Goal: Communication & Community: Ask a question

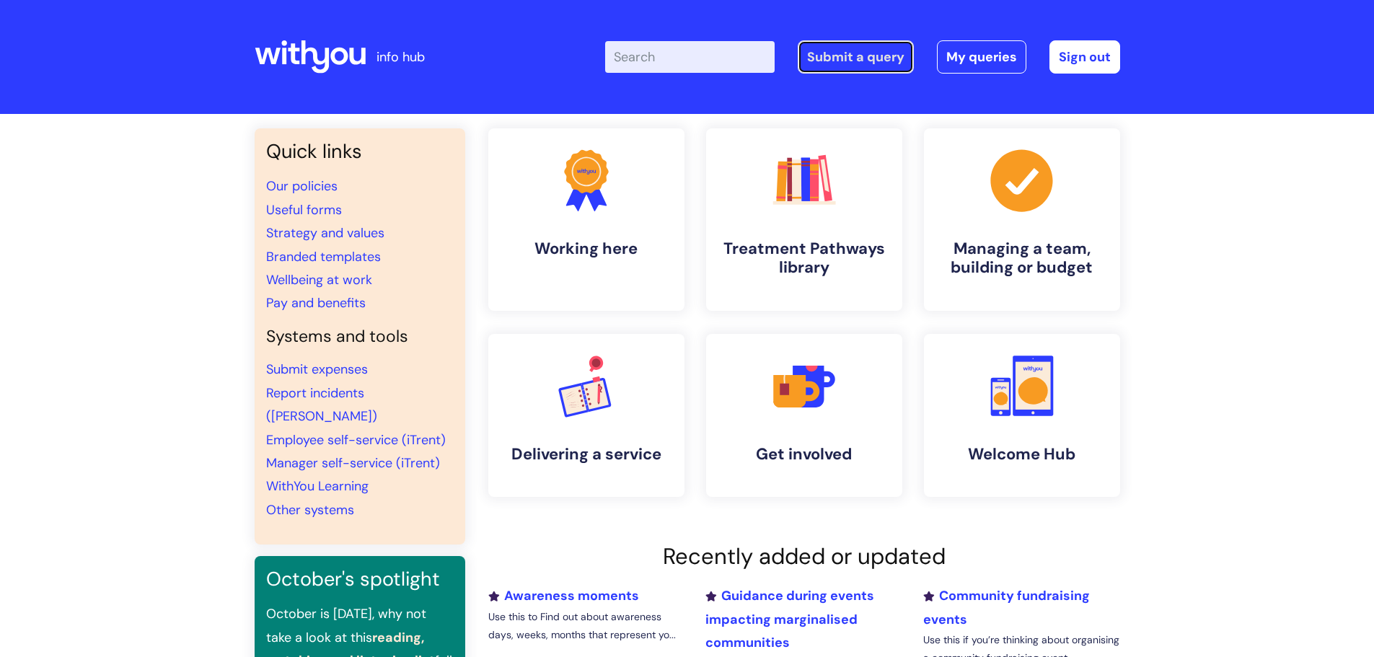
click at [882, 56] on link "Submit a query" at bounding box center [856, 56] width 116 height 33
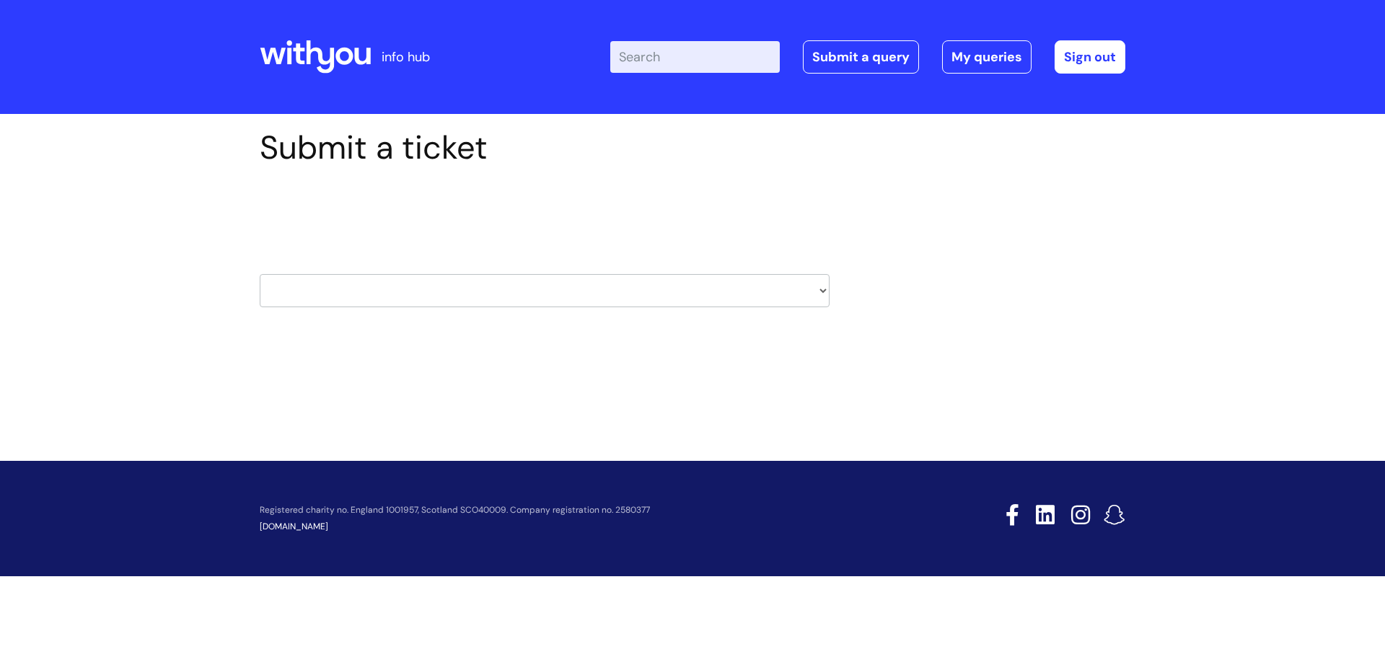
click at [408, 302] on select "HR / People IT and Support Clinical Drug Alerts Finance Accounts Data Support T…" at bounding box center [545, 290] width 570 height 33
select select "it_and_support"
click at [260, 274] on select "HR / People IT and Support Clinical Drug Alerts Finance Accounts Data Support T…" at bounding box center [545, 290] width 570 height 33
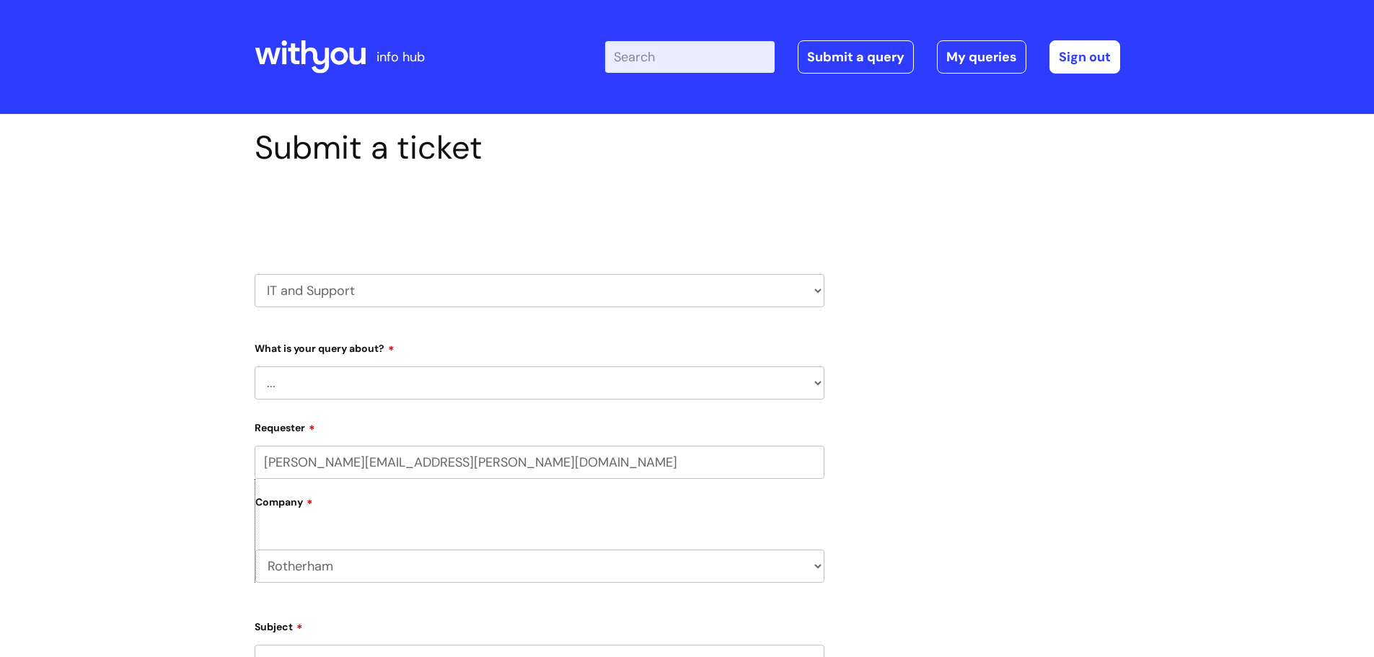
click at [442, 383] on select "... Mobile Phone Reset & MFA Accounts, Starters and Leavers IT Hardware issue I…" at bounding box center [540, 383] width 570 height 33
select select "Something Else"
click at [255, 367] on select "... Mobile Phone Reset & MFA Accounts, Starters and Leavers IT Hardware issue I…" at bounding box center [540, 383] width 570 height 33
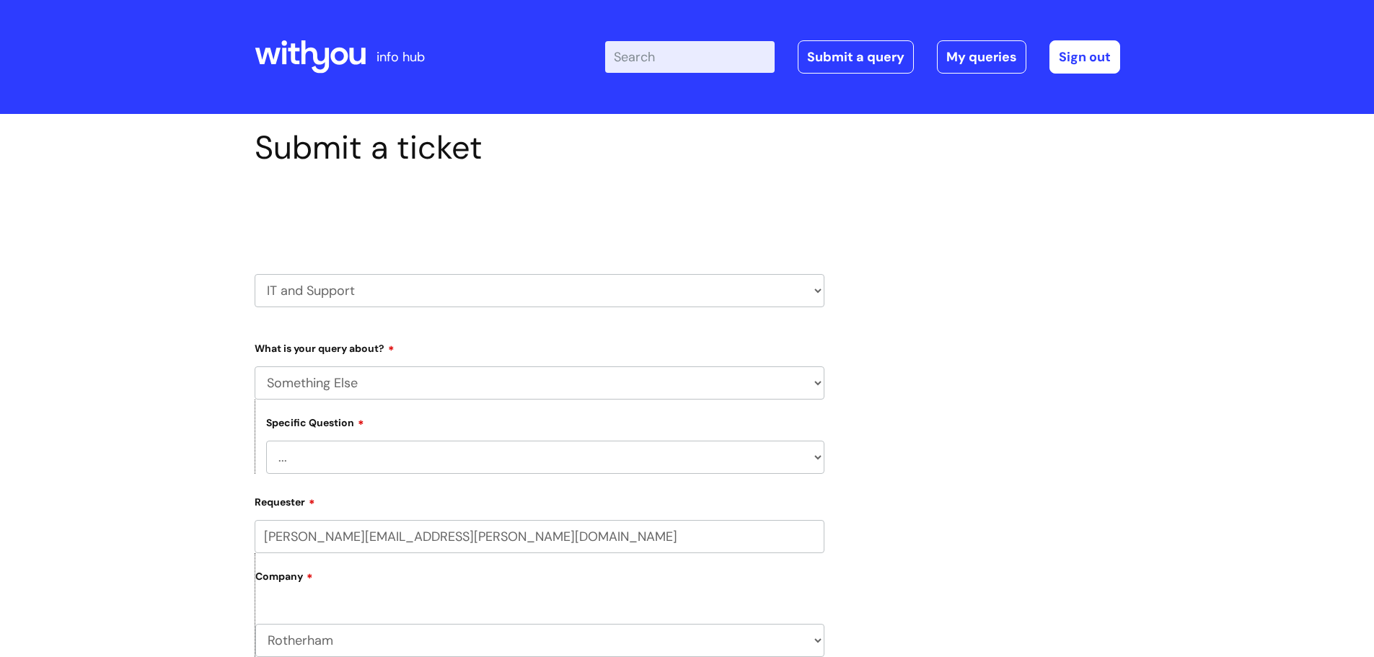
click at [333, 460] on select "... My problem is not listed" at bounding box center [545, 457] width 558 height 33
select select "My problem is not listed"
click at [266, 441] on select "... My problem is not listed" at bounding box center [545, 457] width 558 height 33
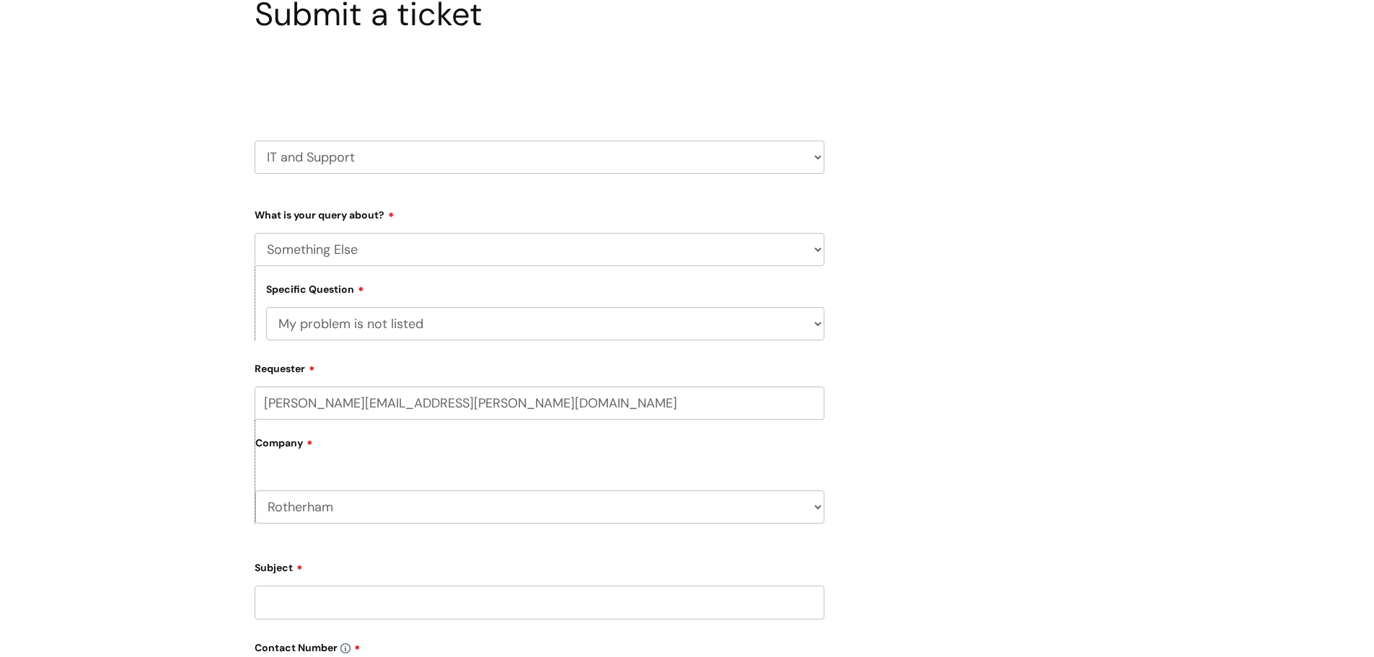
scroll to position [144, 0]
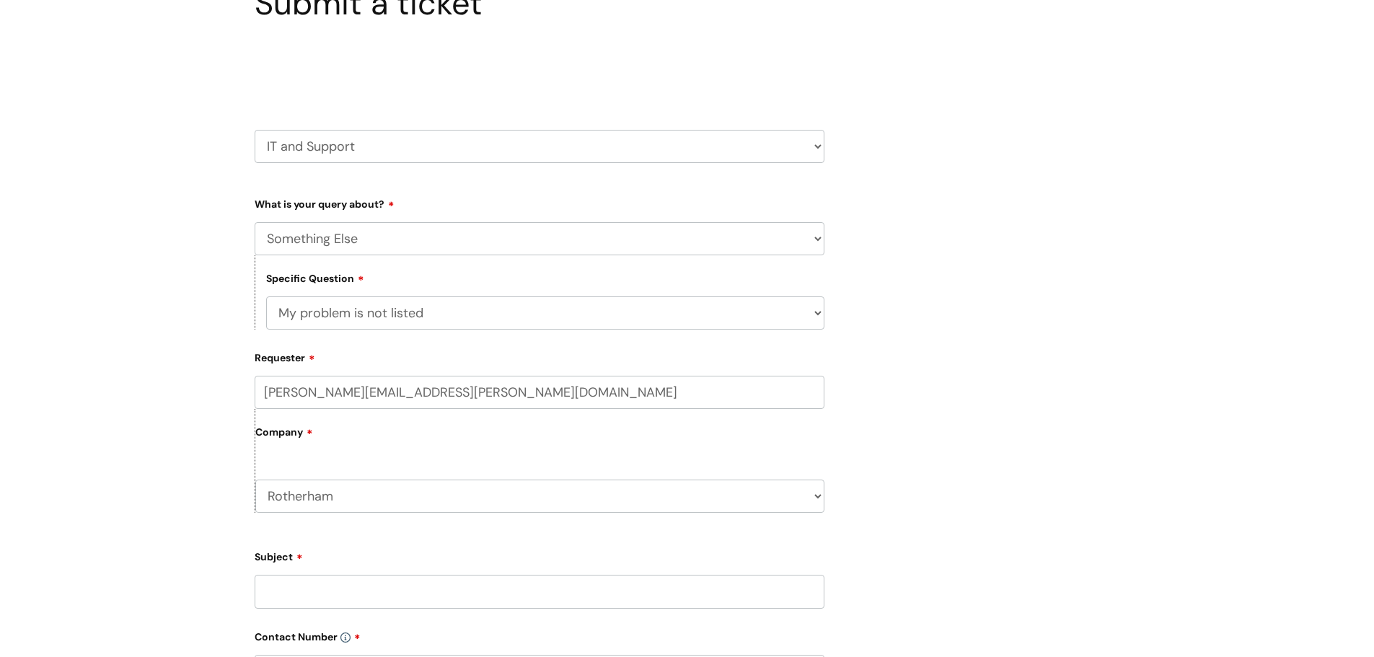
click at [367, 455] on div "Company Rotherham WithYou Current Staff" at bounding box center [540, 461] width 570 height 104
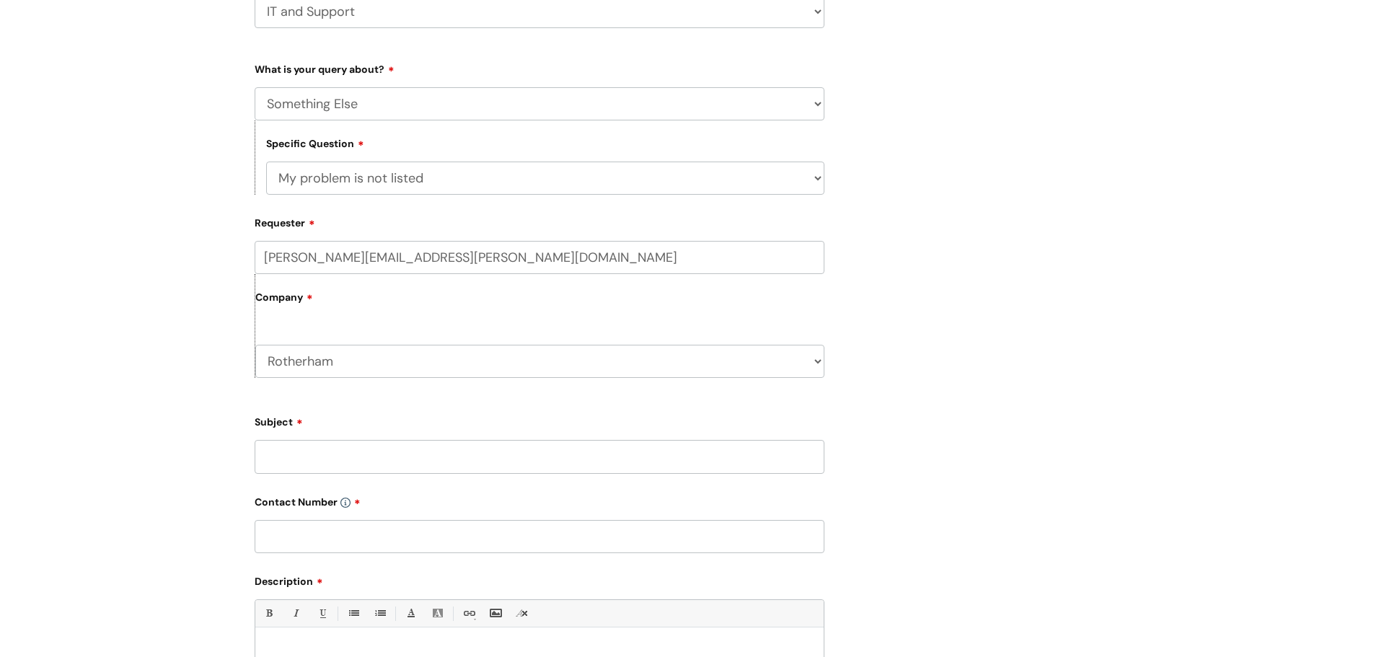
scroll to position [289, 0]
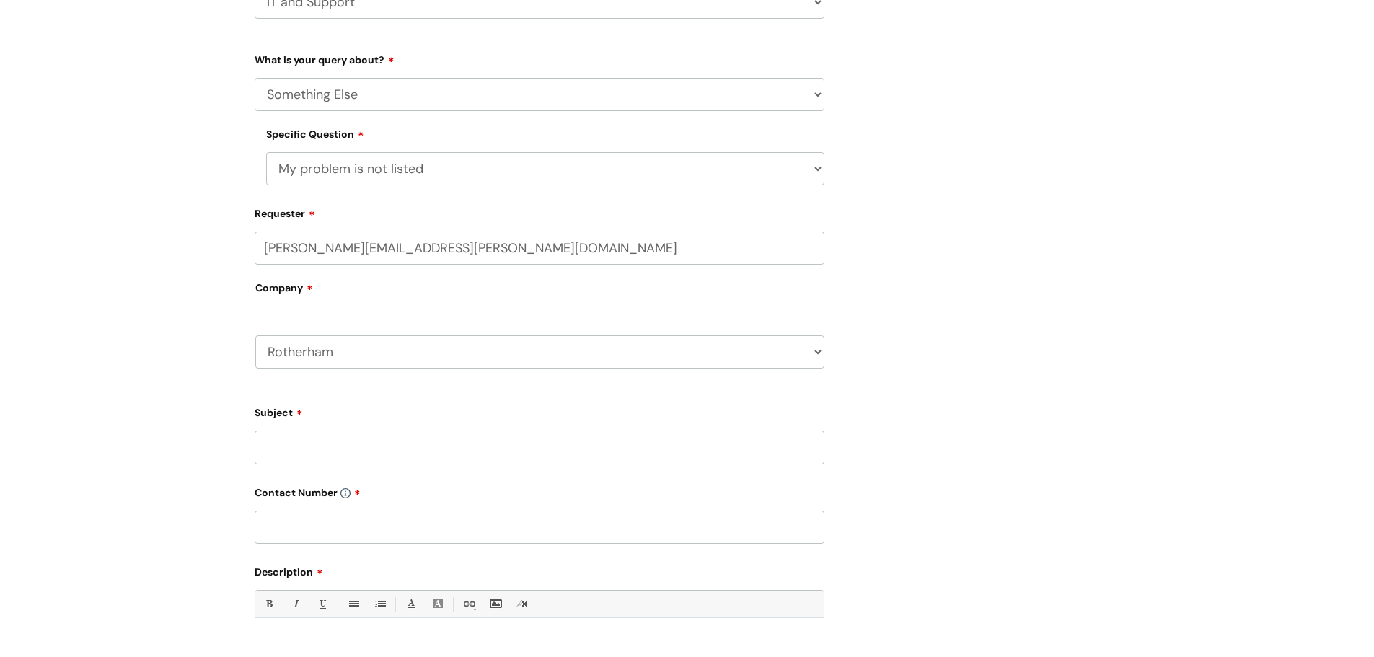
click at [341, 452] on input "Subject" at bounding box center [540, 447] width 570 height 33
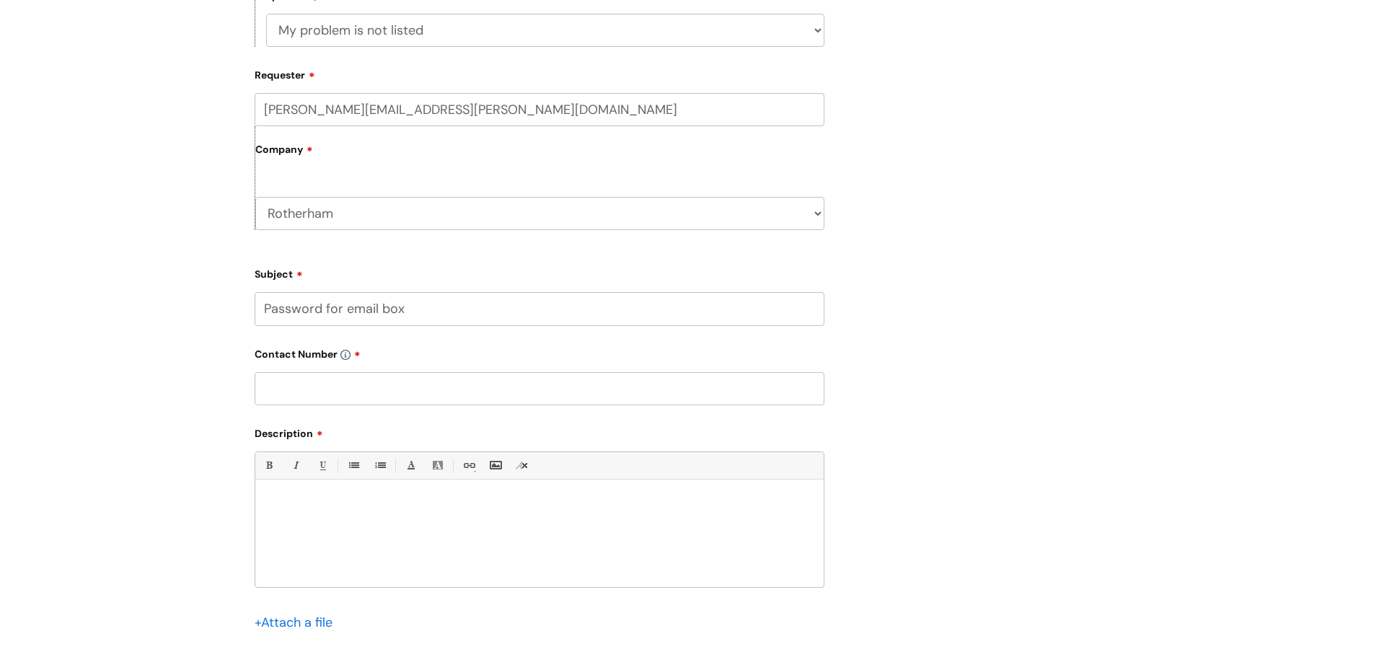
scroll to position [433, 0]
type input "Password for email box"
click at [322, 384] on input "text" at bounding box center [540, 383] width 570 height 33
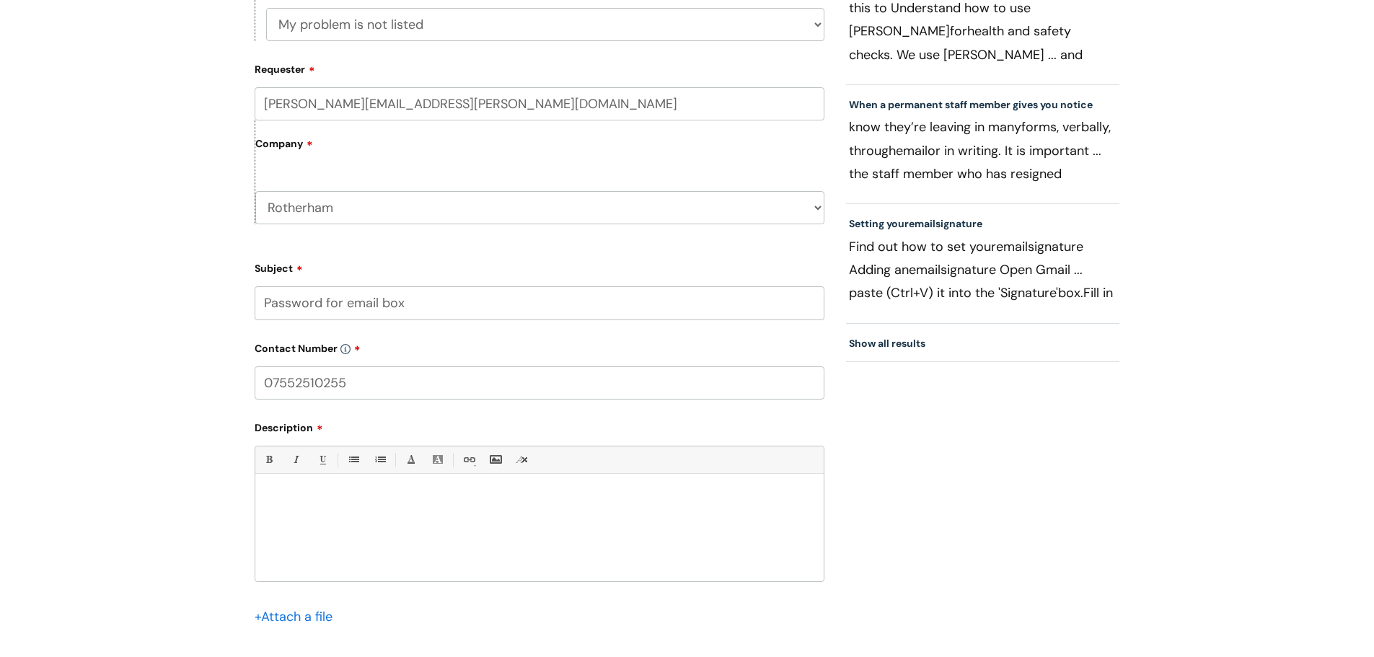
type input "07552510255"
click at [308, 483] on div at bounding box center [539, 532] width 569 height 100
drag, startPoint x: 363, startPoint y: 525, endPoint x: 343, endPoint y: 527, distance: 19.6
click at [343, 527] on p "Please can you sen Keyy Hole the" at bounding box center [539, 525] width 547 height 13
click at [439, 522] on p "Please can you send kelly Hole the" at bounding box center [539, 525] width 547 height 13
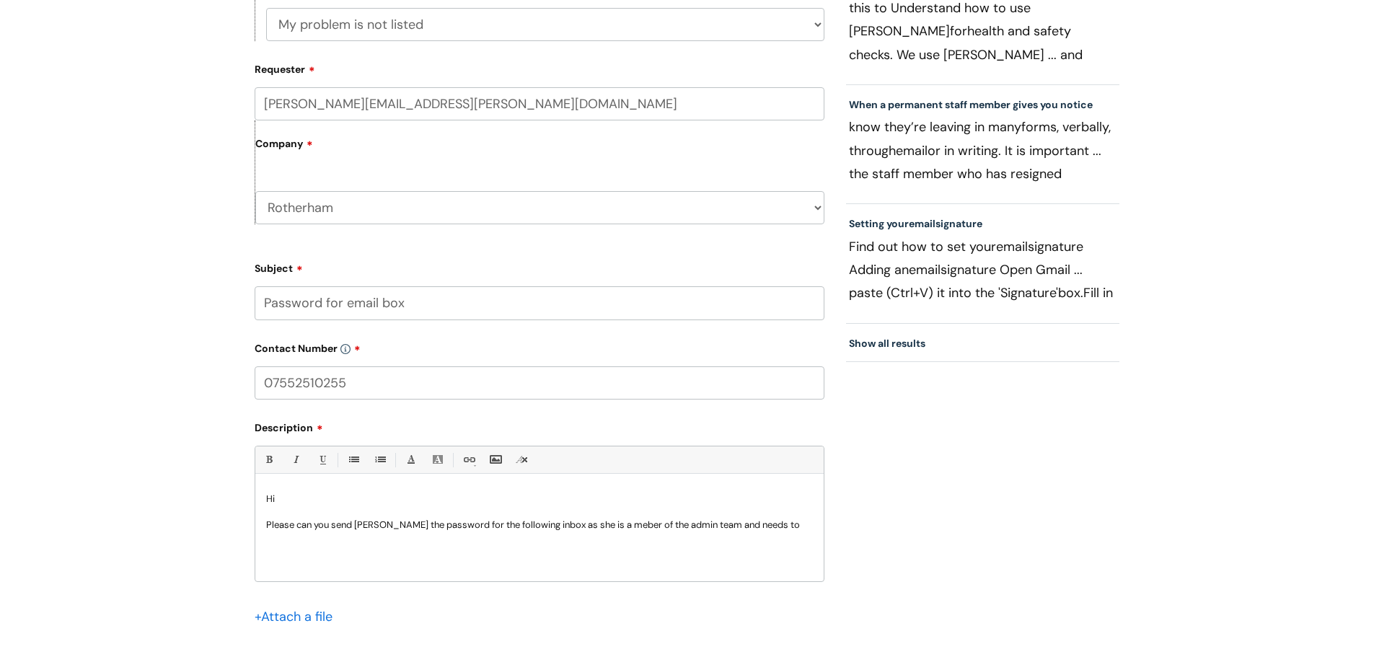
click at [620, 528] on p "Please can you send kelly Hole the password for the following inbox as she is a…" at bounding box center [539, 525] width 547 height 13
click at [792, 522] on p "Please can you send kelly Hole the password for the following inbox as she is a…" at bounding box center [539, 525] width 547 height 13
click at [361, 527] on p "Please can you send kelly Hole the password for the following inbox as she is a…" at bounding box center [539, 525] width 547 height 13
click at [794, 528] on p "Please can you send Kelly Hole the password for the following inbox as she is a…" at bounding box center [539, 525] width 547 height 13
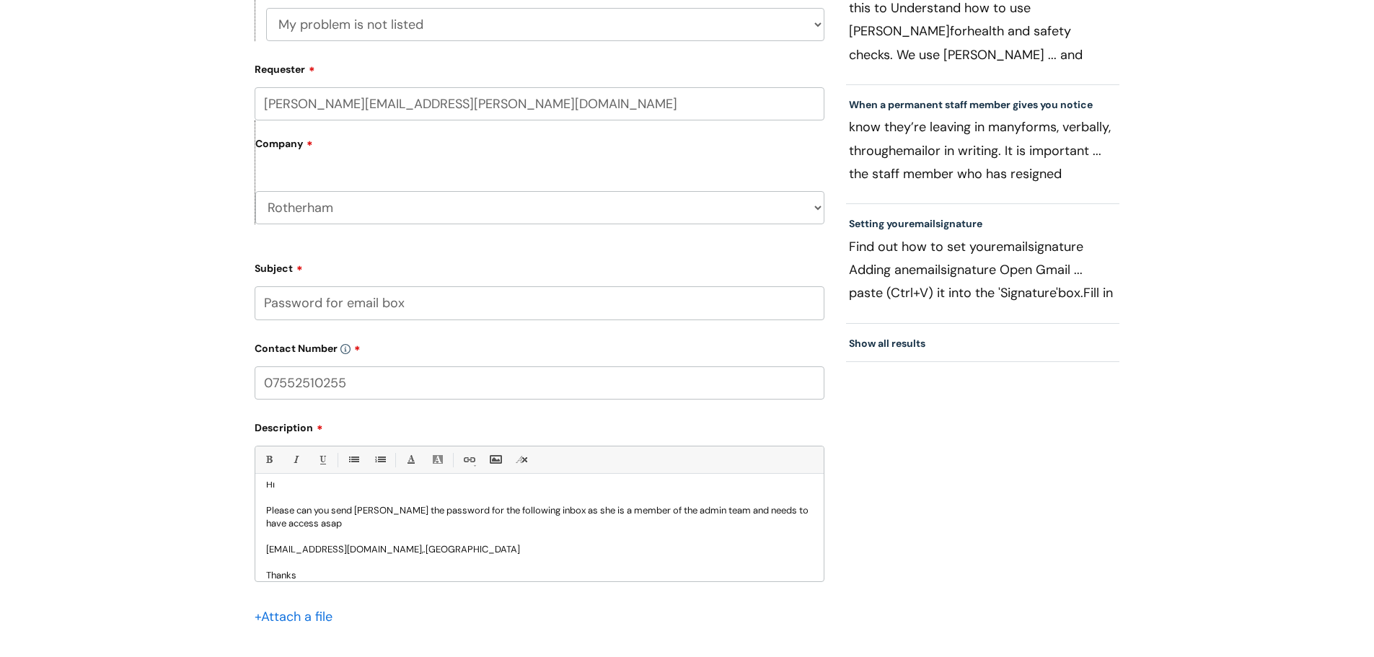
click at [343, 526] on p "Please can you send Kelly Hole the password for the following inbox as she is a…" at bounding box center [539, 517] width 547 height 26
click at [272, 538] on p "#or you can send to me" at bounding box center [539, 536] width 547 height 13
click at [491, 532] on p "or you can send to me" at bounding box center [539, 536] width 547 height 13
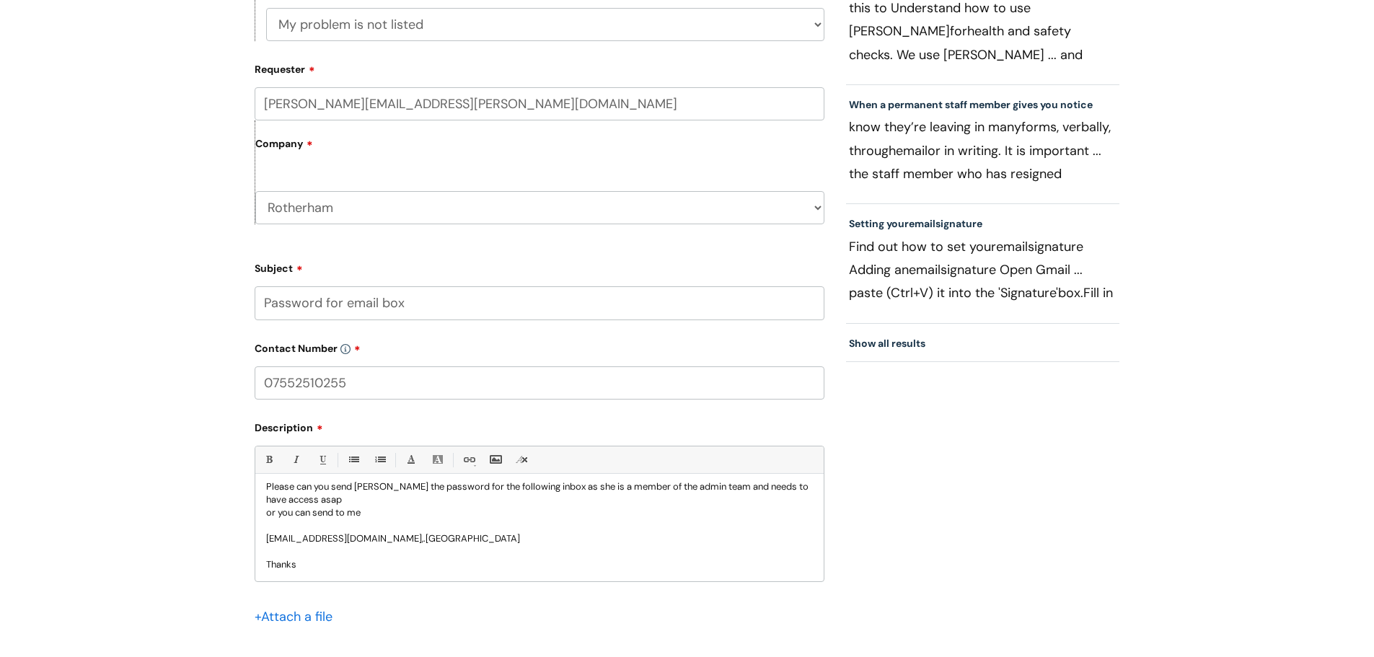
scroll to position [52, 0]
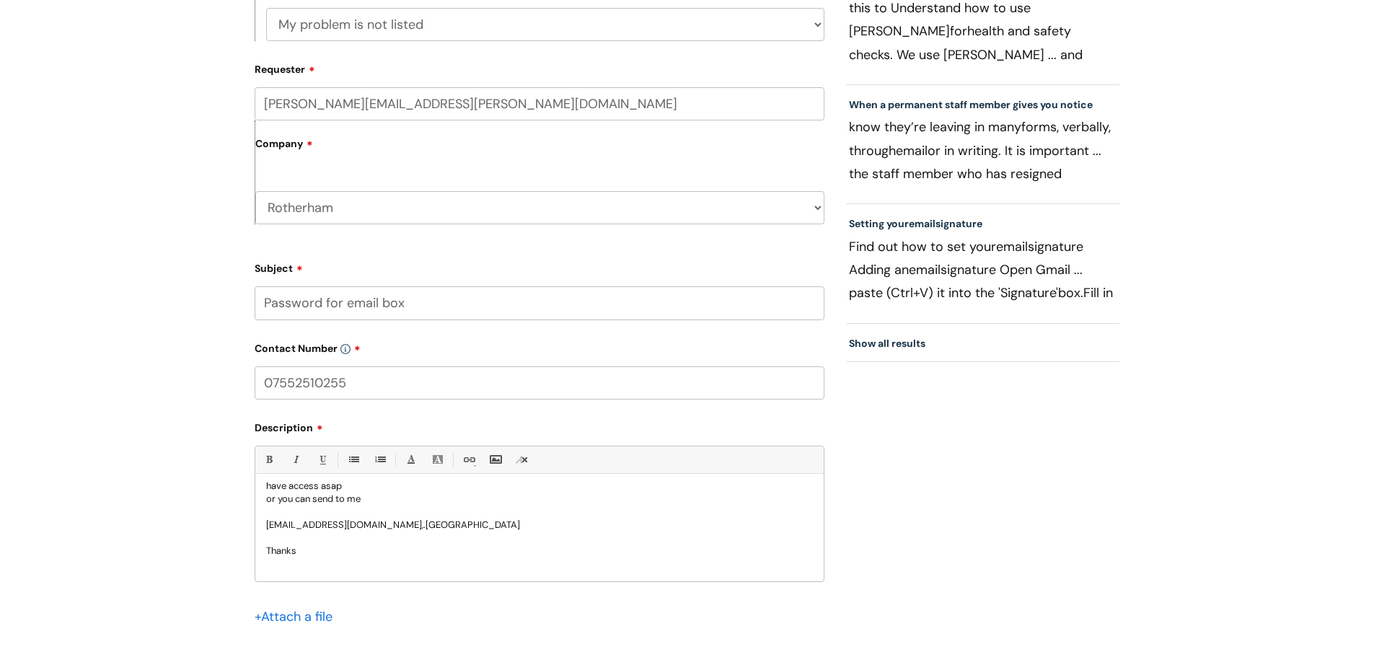
click at [429, 529] on p "rotherham.admin@wearewithyou.org,.uk" at bounding box center [539, 525] width 547 height 13
click at [305, 548] on p "Thanks" at bounding box center [539, 551] width 547 height 13
click at [341, 303] on input "Password for email box" at bounding box center [540, 302] width 570 height 33
type input "Password for shared email box"
click at [530, 539] on p at bounding box center [539, 538] width 547 height 13
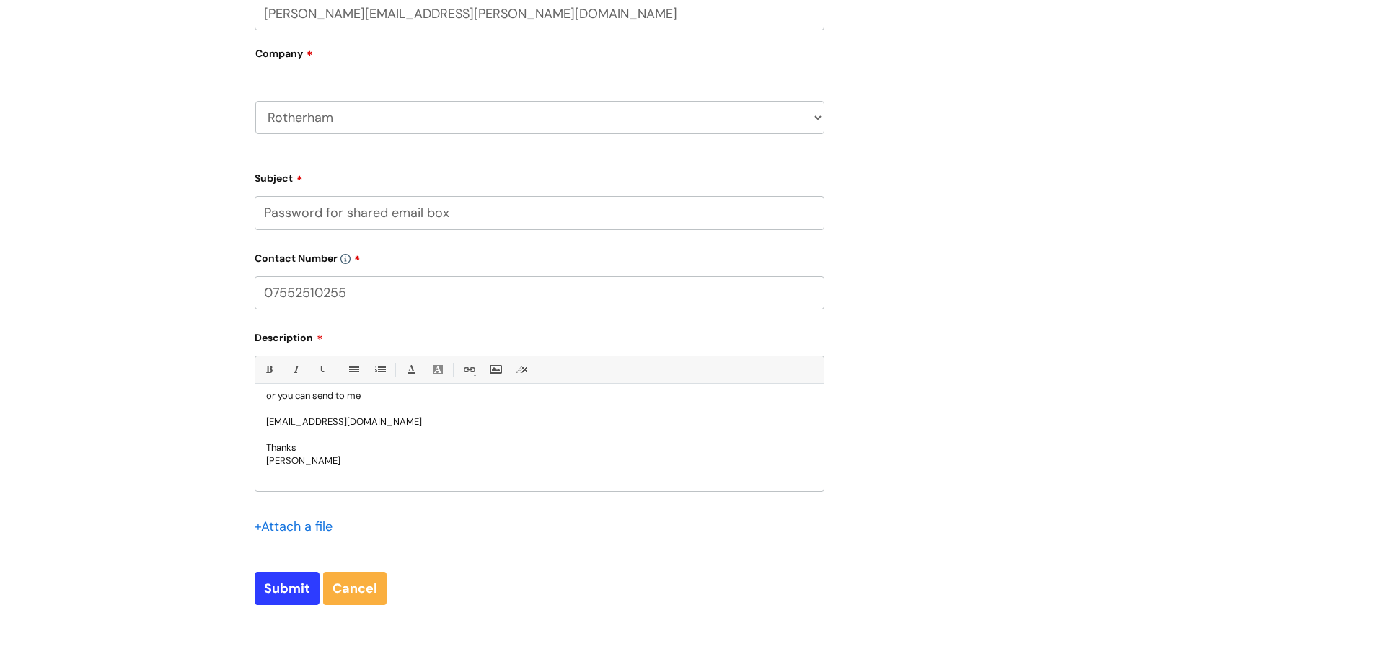
scroll to position [714, 0]
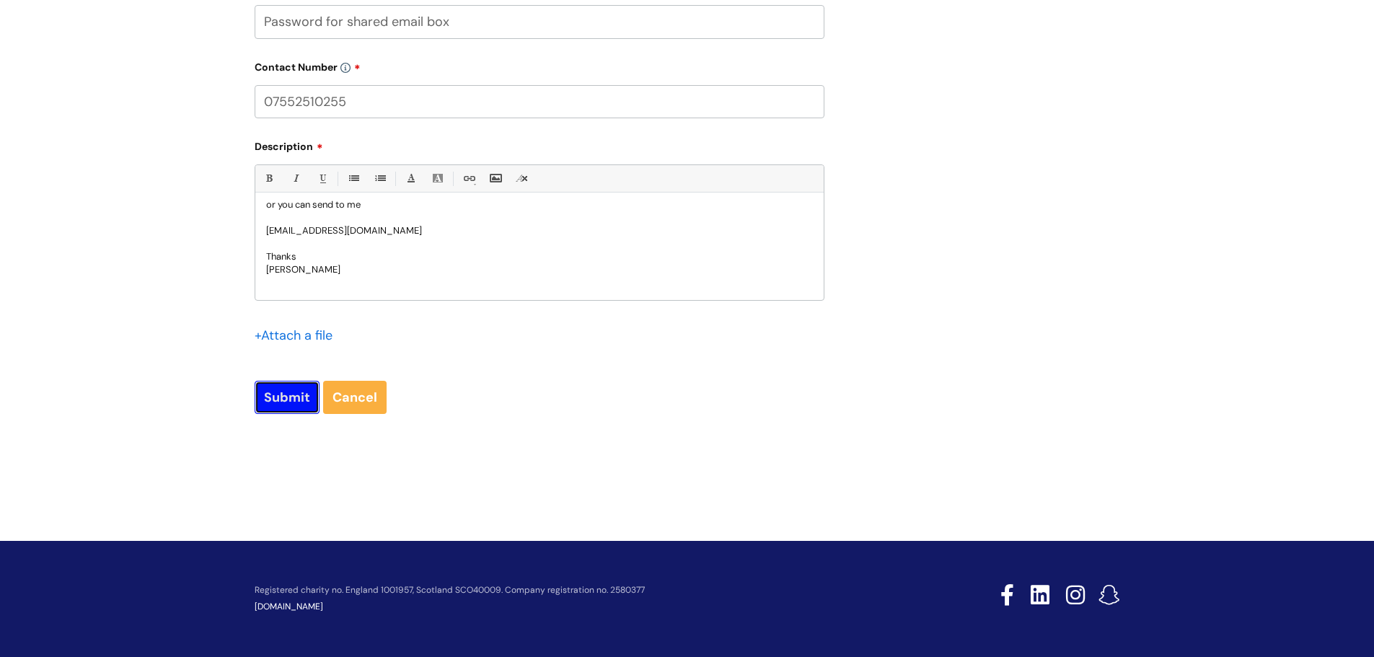
click at [277, 398] on input "Submit" at bounding box center [287, 397] width 65 height 33
type input "Please Wait..."
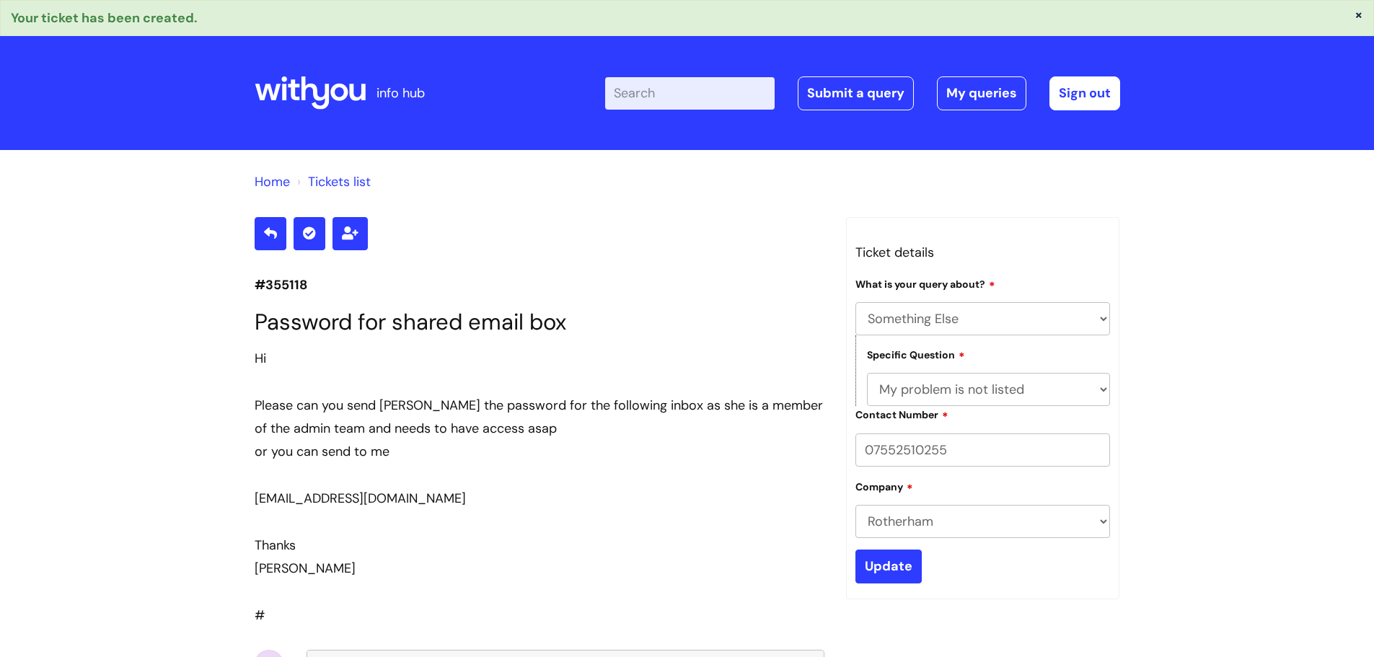
select select "Something Else"
select select "My problem is not listed"
